Goal: Task Accomplishment & Management: Use online tool/utility

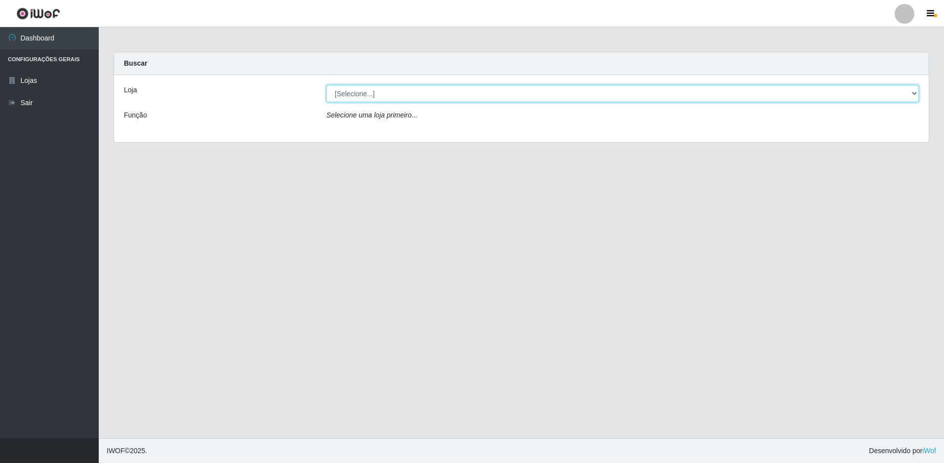
click at [457, 89] on select "[Selecione...] Extrabom - Loja 51 Gaivotas" at bounding box center [622, 93] width 592 height 17
select select "469"
click at [326, 85] on select "[Selecione...] Extrabom - Loja 51 Gaivotas" at bounding box center [622, 93] width 592 height 17
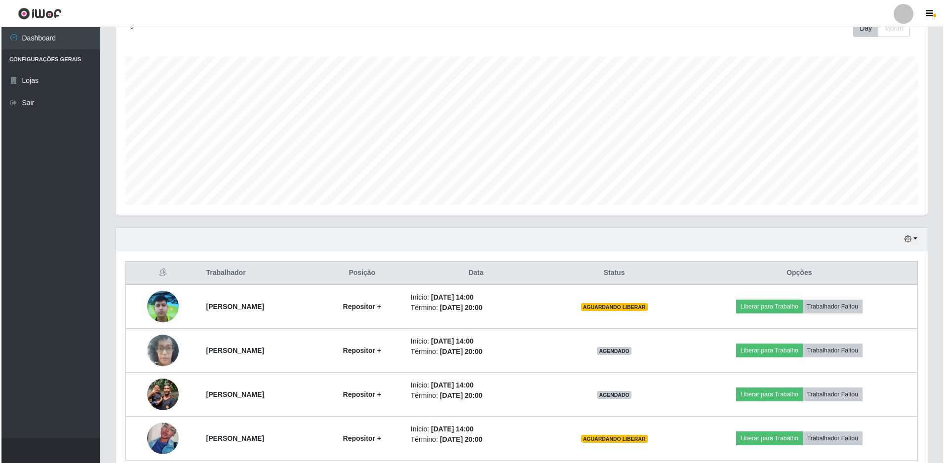
scroll to position [193, 0]
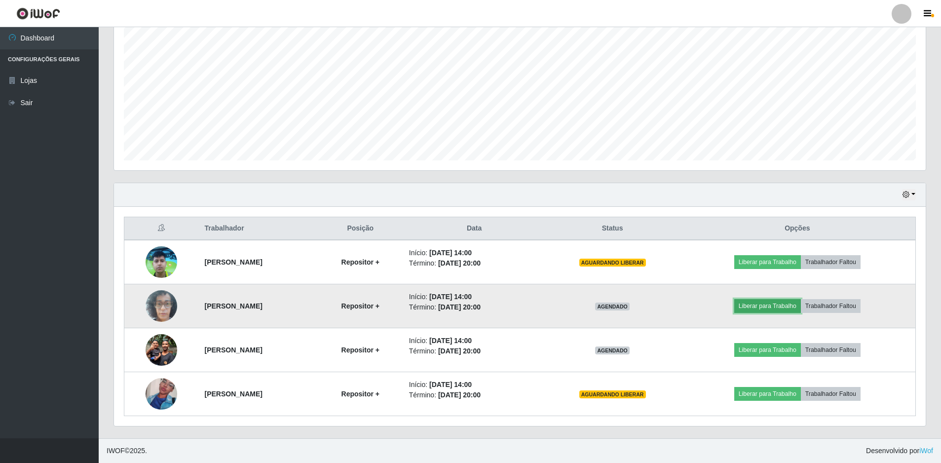
click at [771, 311] on button "Liberar para Trabalho" at bounding box center [767, 306] width 67 height 14
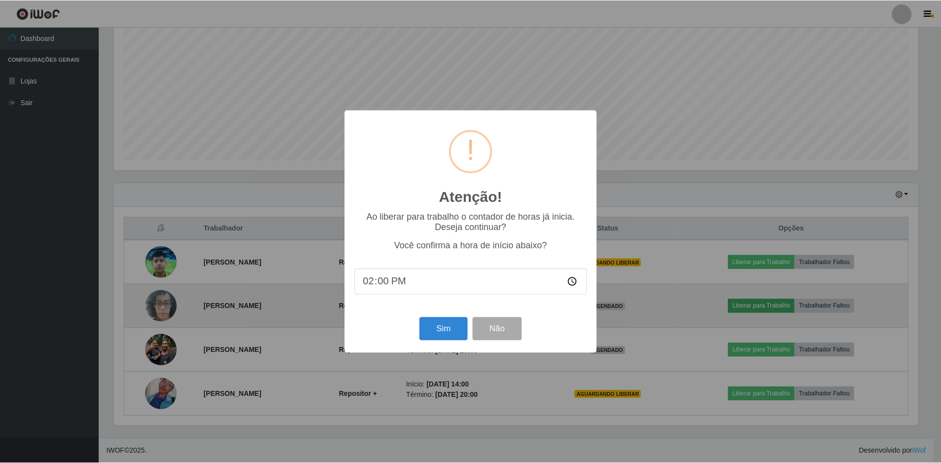
scroll to position [205, 807]
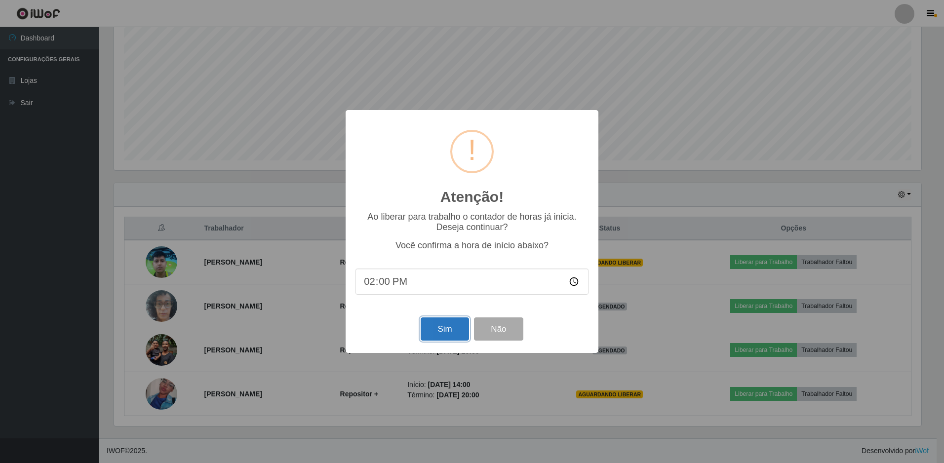
click at [442, 335] on button "Sim" at bounding box center [445, 328] width 48 height 23
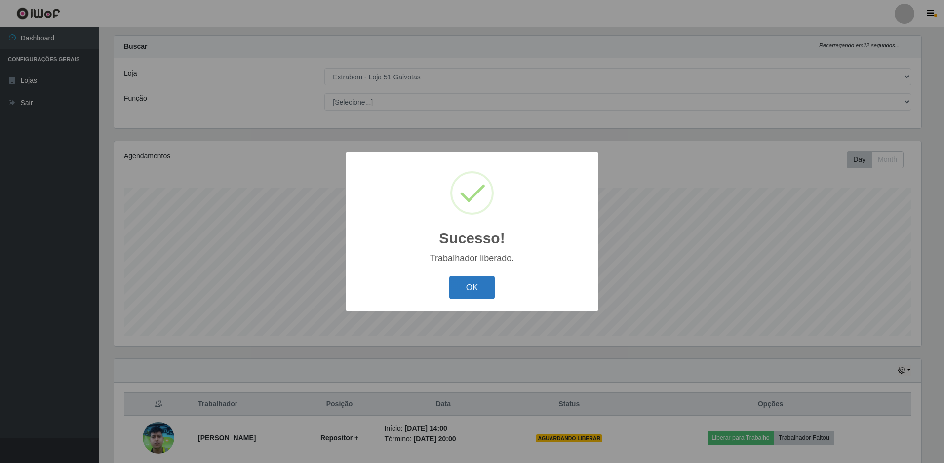
click at [478, 284] on button "OK" at bounding box center [472, 287] width 46 height 23
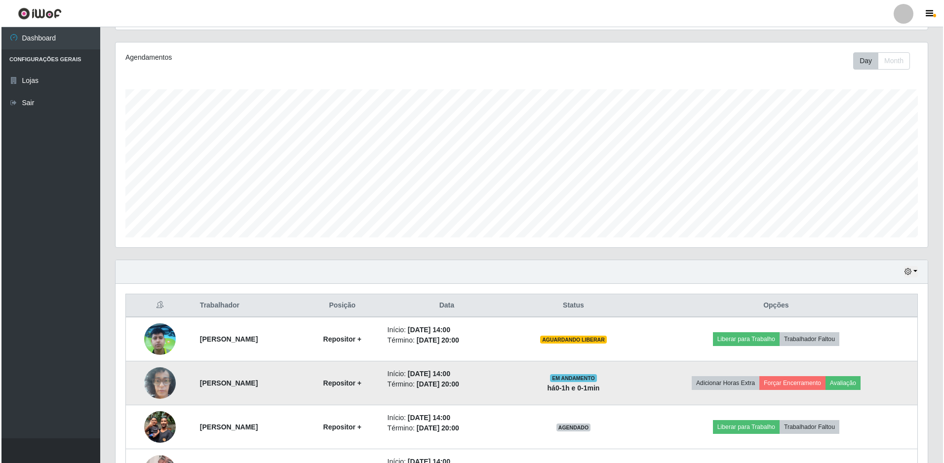
scroll to position [193, 0]
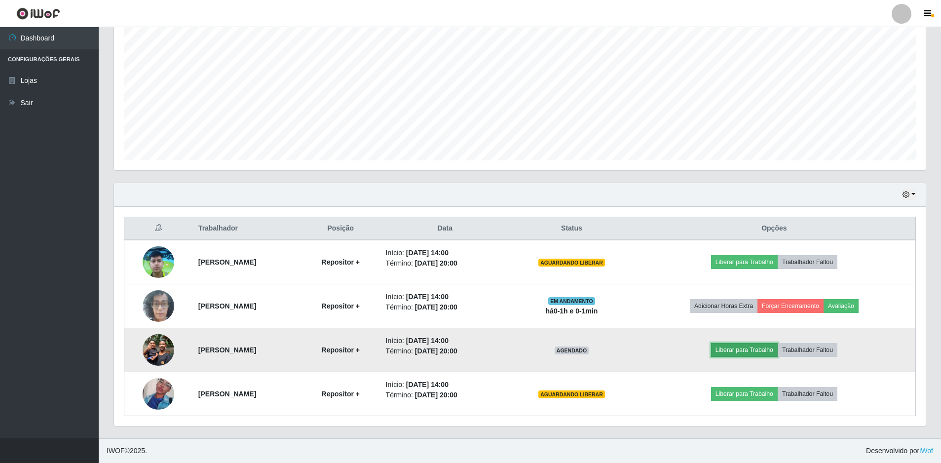
click at [756, 348] on button "Liberar para Trabalho" at bounding box center [744, 350] width 67 height 14
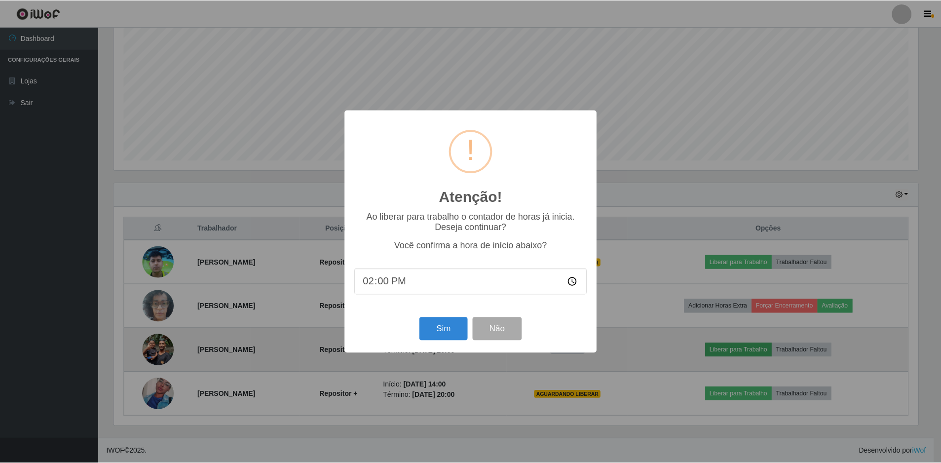
scroll to position [205, 807]
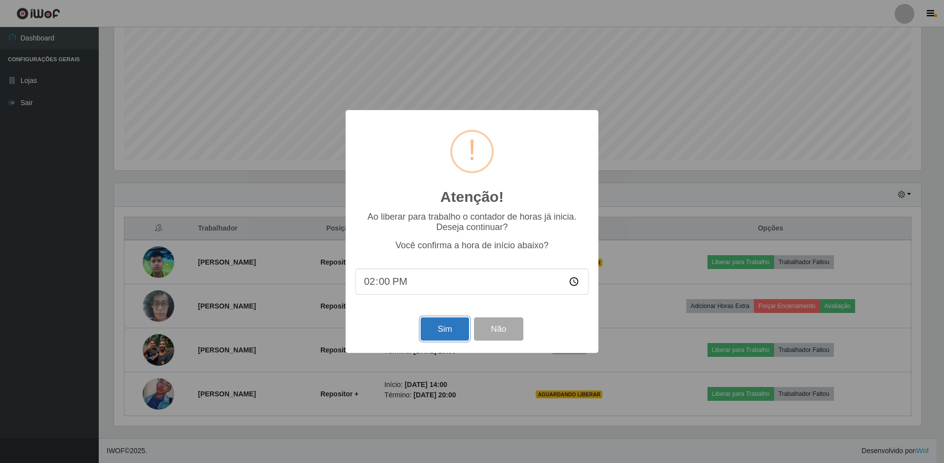
click at [428, 334] on button "Sim" at bounding box center [445, 328] width 48 height 23
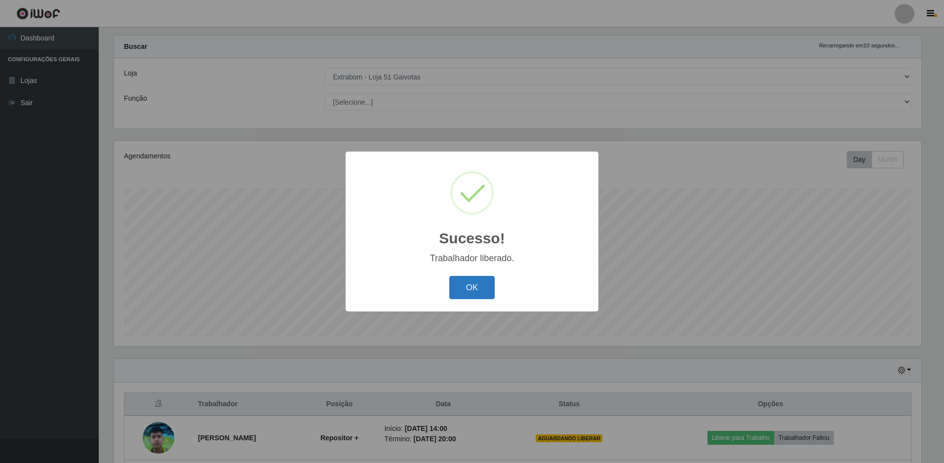
click at [489, 286] on button "OK" at bounding box center [472, 287] width 46 height 23
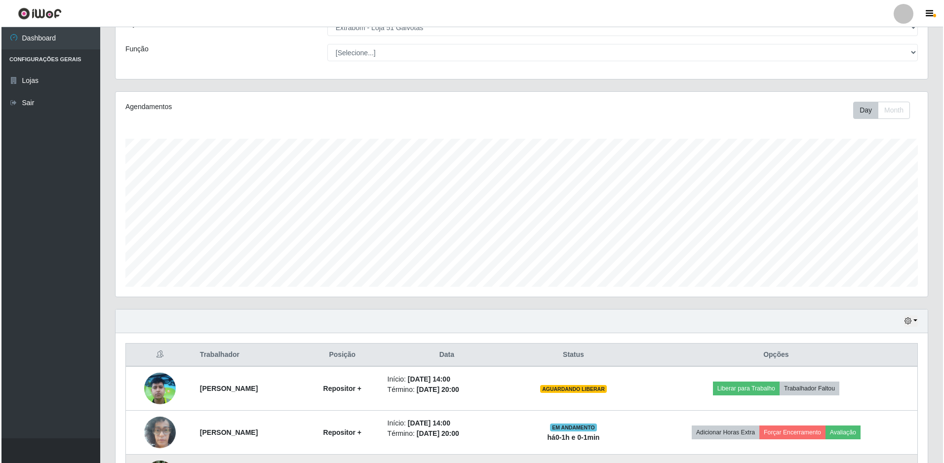
scroll to position [193, 0]
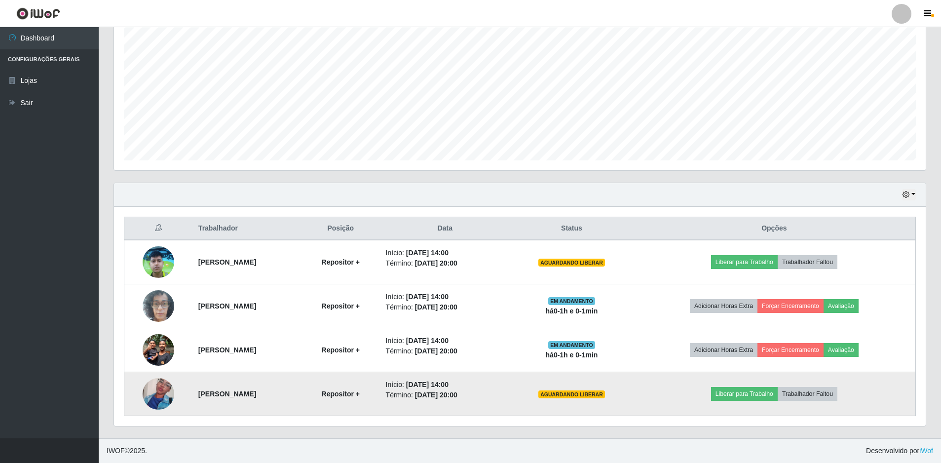
click at [152, 388] on img at bounding box center [159, 394] width 32 height 56
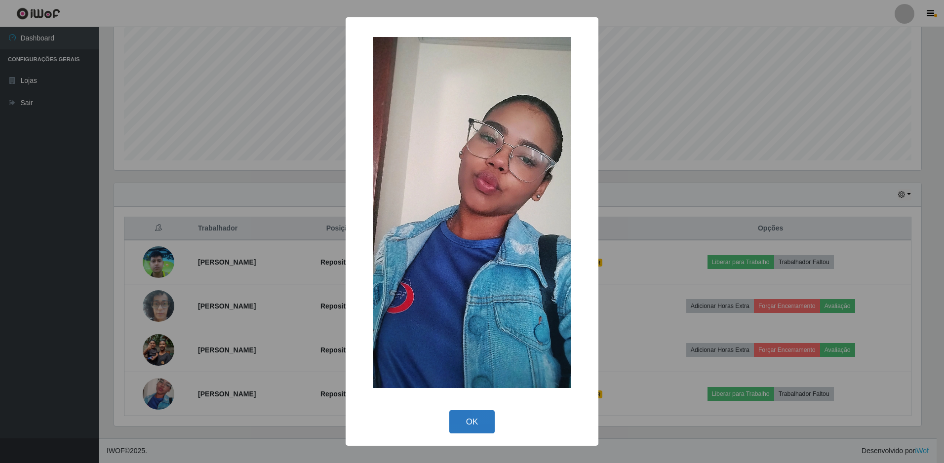
click at [470, 423] on button "OK" at bounding box center [472, 421] width 46 height 23
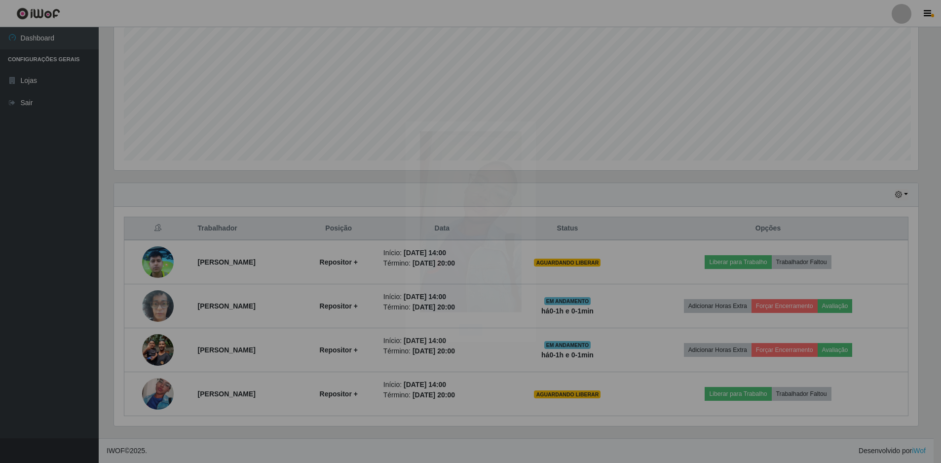
scroll to position [205, 812]
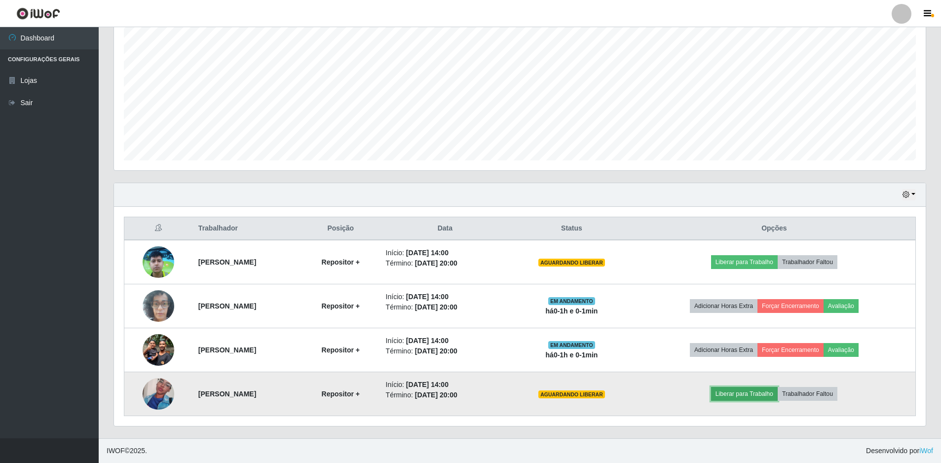
click at [764, 395] on button "Liberar para Trabalho" at bounding box center [744, 394] width 67 height 14
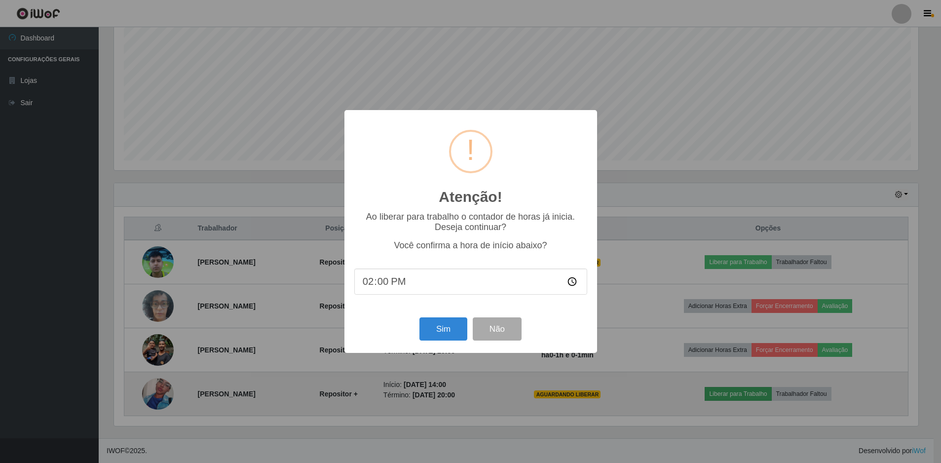
scroll to position [0, 0]
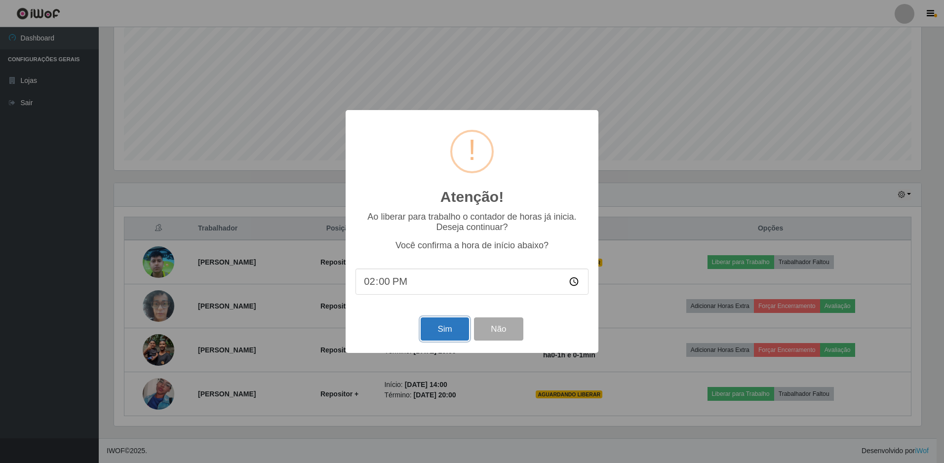
click at [444, 330] on button "Sim" at bounding box center [445, 328] width 48 height 23
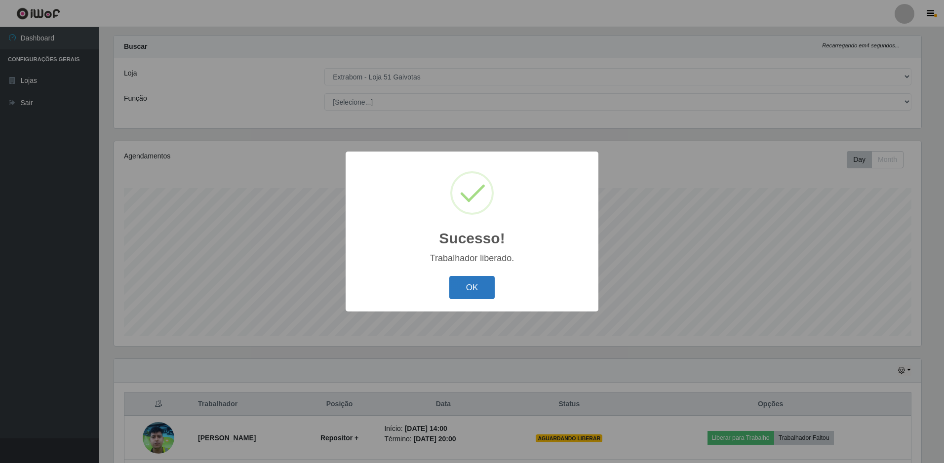
click at [469, 279] on button "OK" at bounding box center [472, 287] width 46 height 23
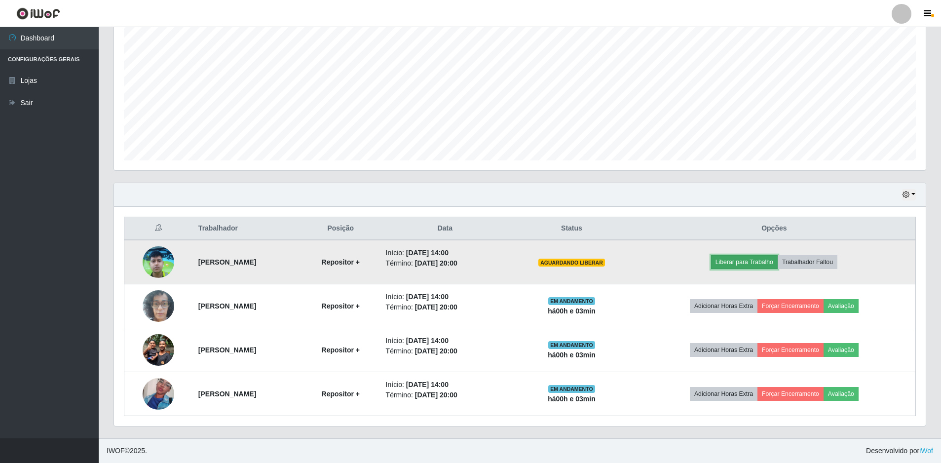
click at [743, 262] on button "Liberar para Trabalho" at bounding box center [744, 262] width 67 height 14
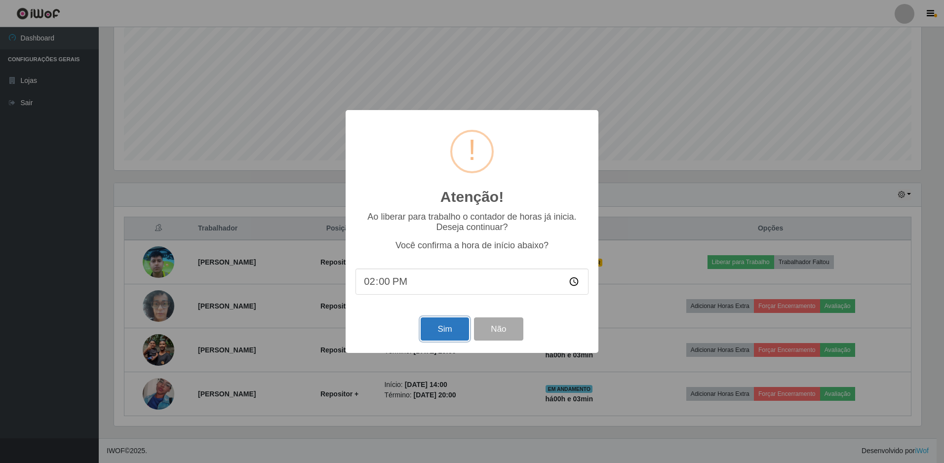
click at [430, 334] on button "Sim" at bounding box center [445, 328] width 48 height 23
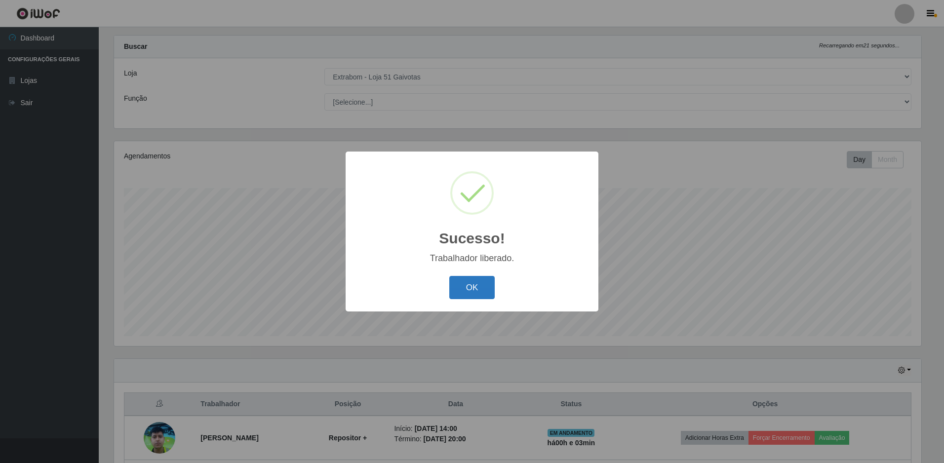
click at [465, 292] on button "OK" at bounding box center [472, 287] width 46 height 23
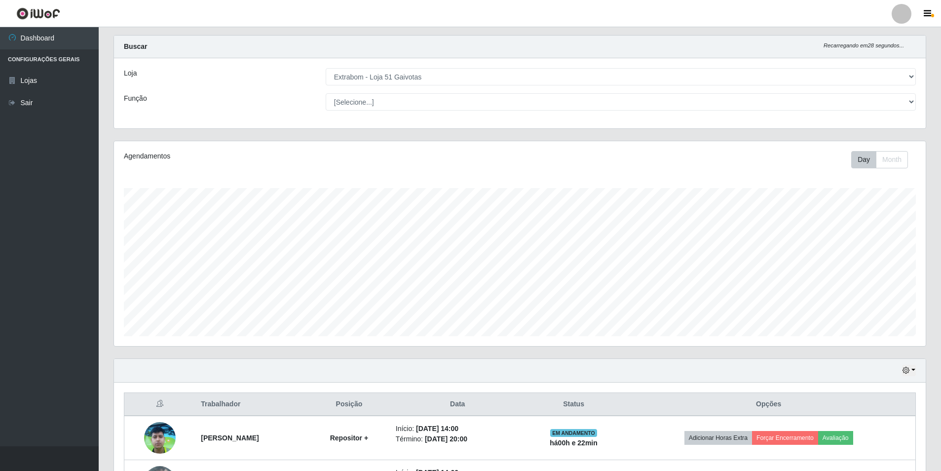
scroll to position [185, 0]
